Goal: Transaction & Acquisition: Purchase product/service

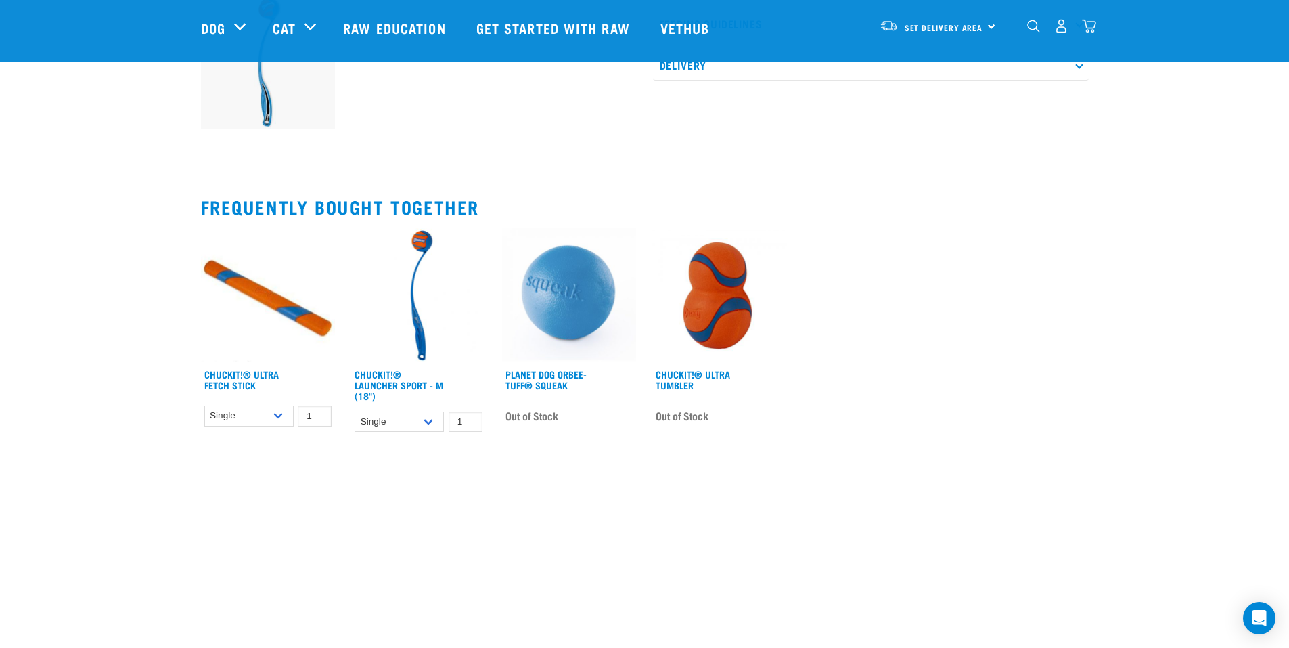
scroll to position [555, 0]
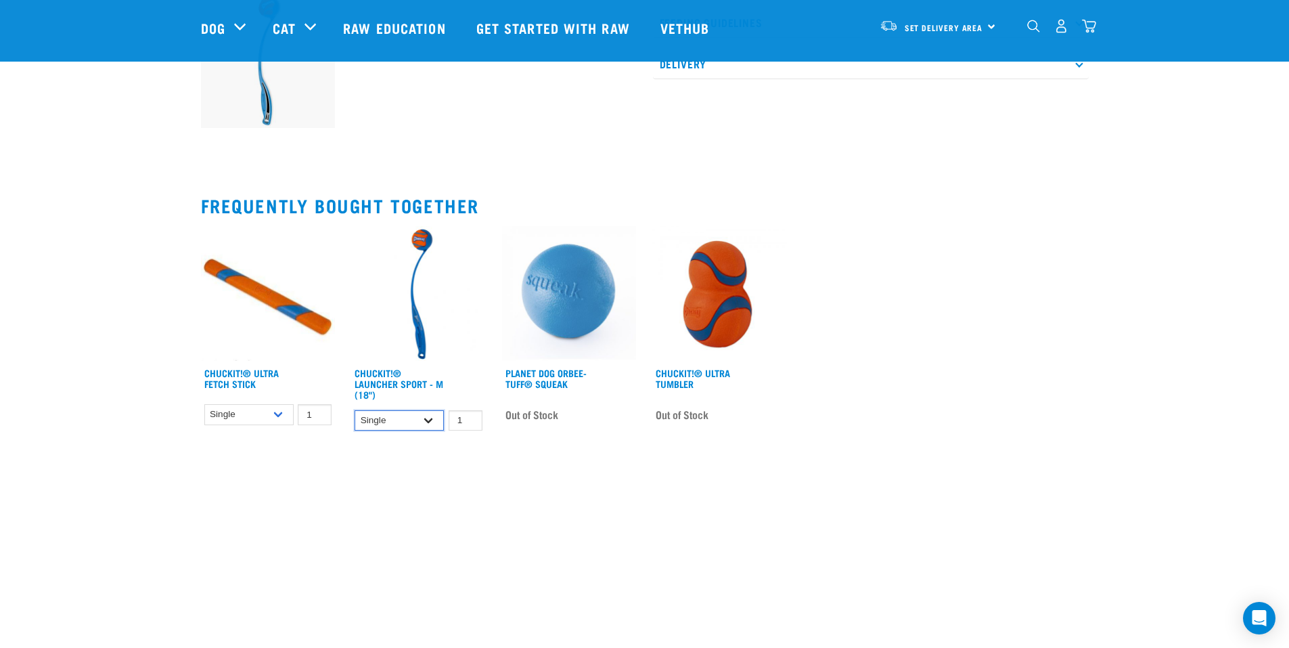
click at [431, 419] on select "Single" at bounding box center [399, 420] width 89 height 21
click at [462, 311] on img at bounding box center [418, 293] width 135 height 135
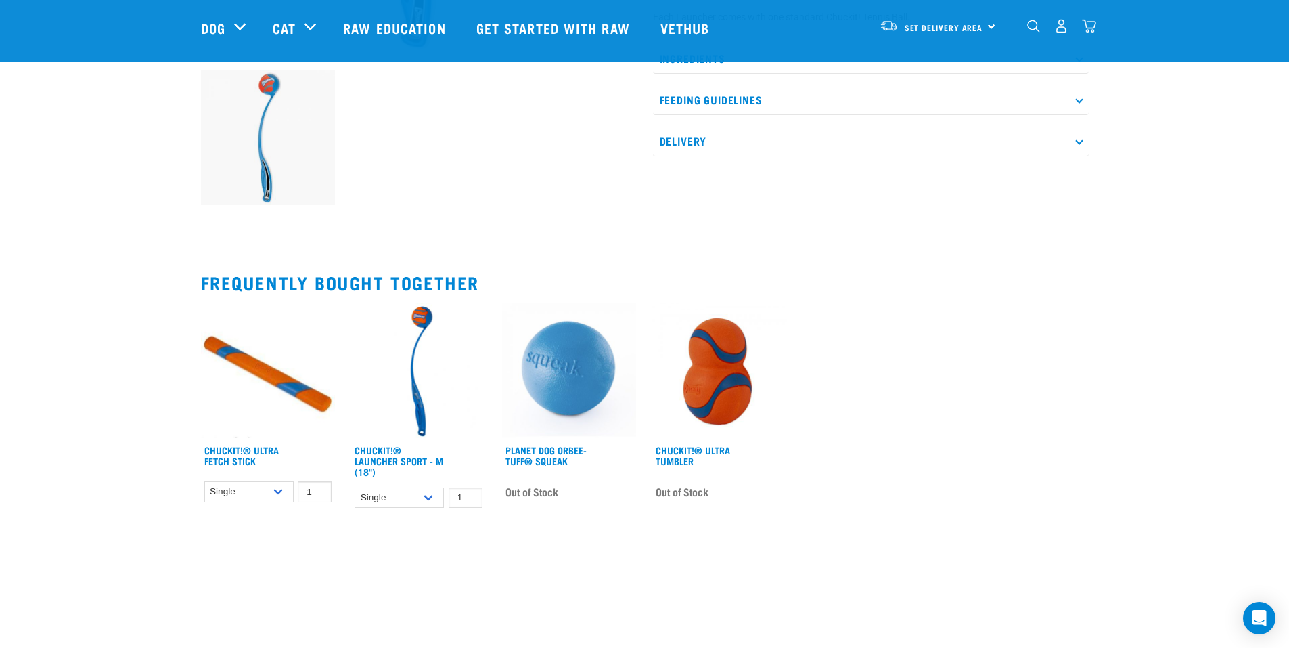
scroll to position [0, 0]
